Goal: Task Accomplishment & Management: Manage account settings

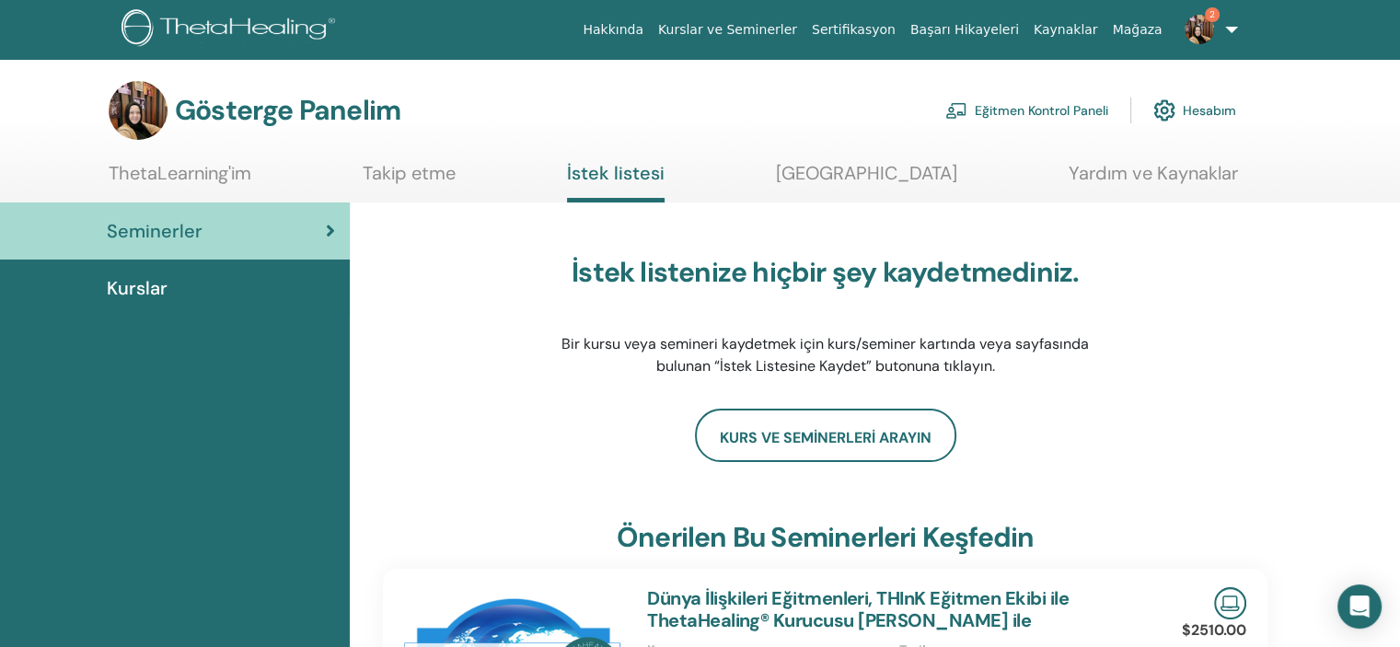
click at [1011, 112] on font "Eğitmen Kontrol Paneli" at bounding box center [1042, 111] width 134 height 17
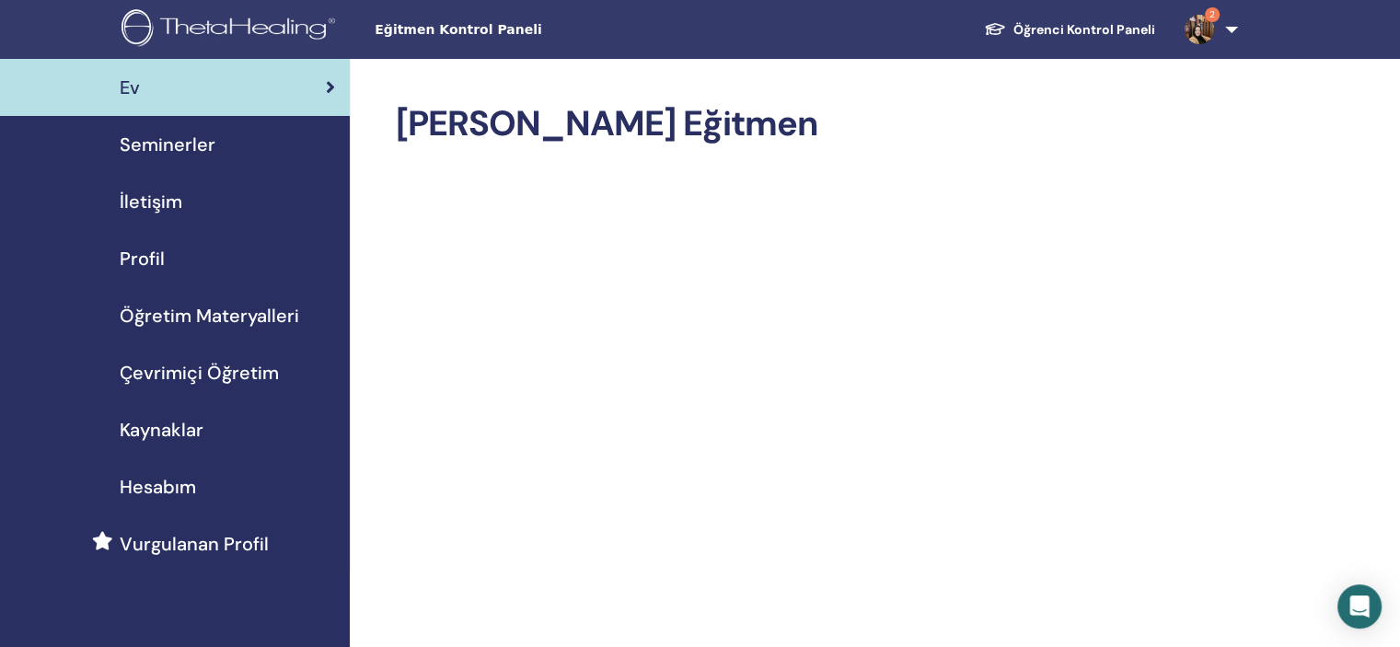
click at [189, 146] on font "Seminerler" at bounding box center [168, 145] width 96 height 24
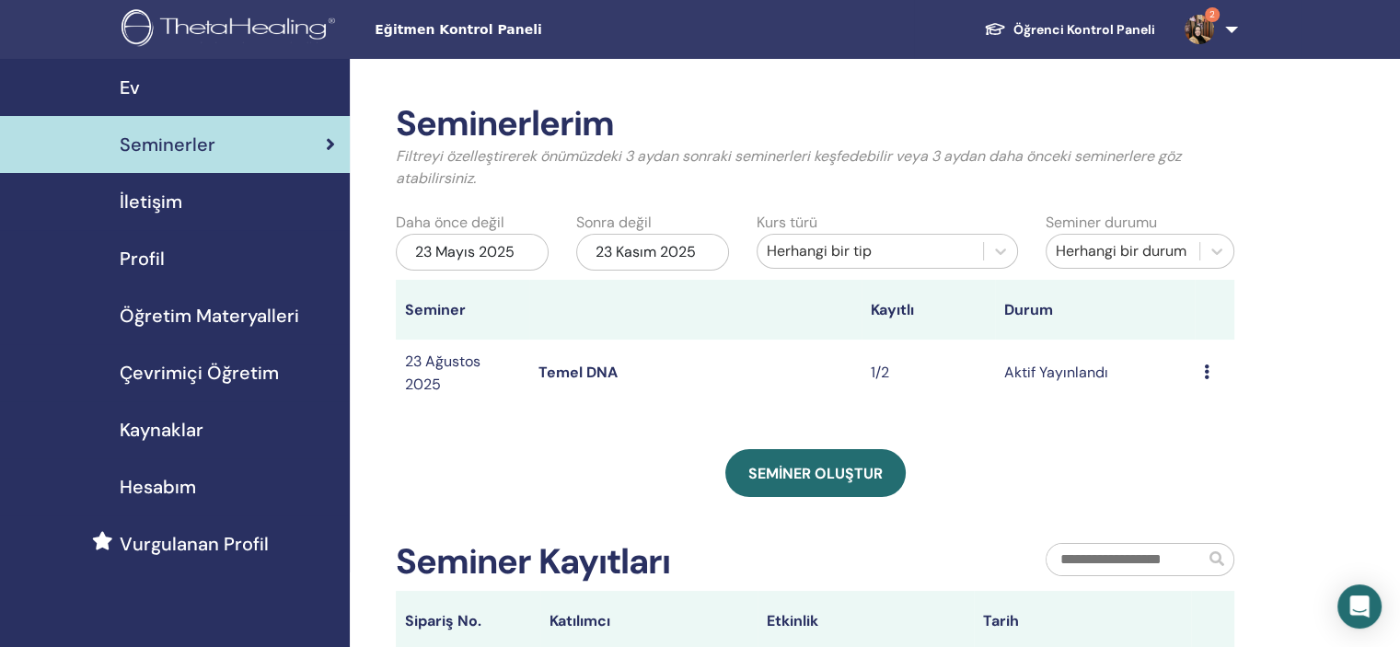
click at [1203, 364] on td "Önizleme Düzenlemek Katılımcılar İptal etmek" at bounding box center [1215, 372] width 40 height 65
click at [1209, 374] on div "Önizleme Düzenlemek Katılımcılar İptal etmek" at bounding box center [1214, 373] width 21 height 22
click at [1210, 441] on font "Katılımcılar" at bounding box center [1199, 444] width 76 height 19
